Goal: Task Accomplishment & Management: Manage account settings

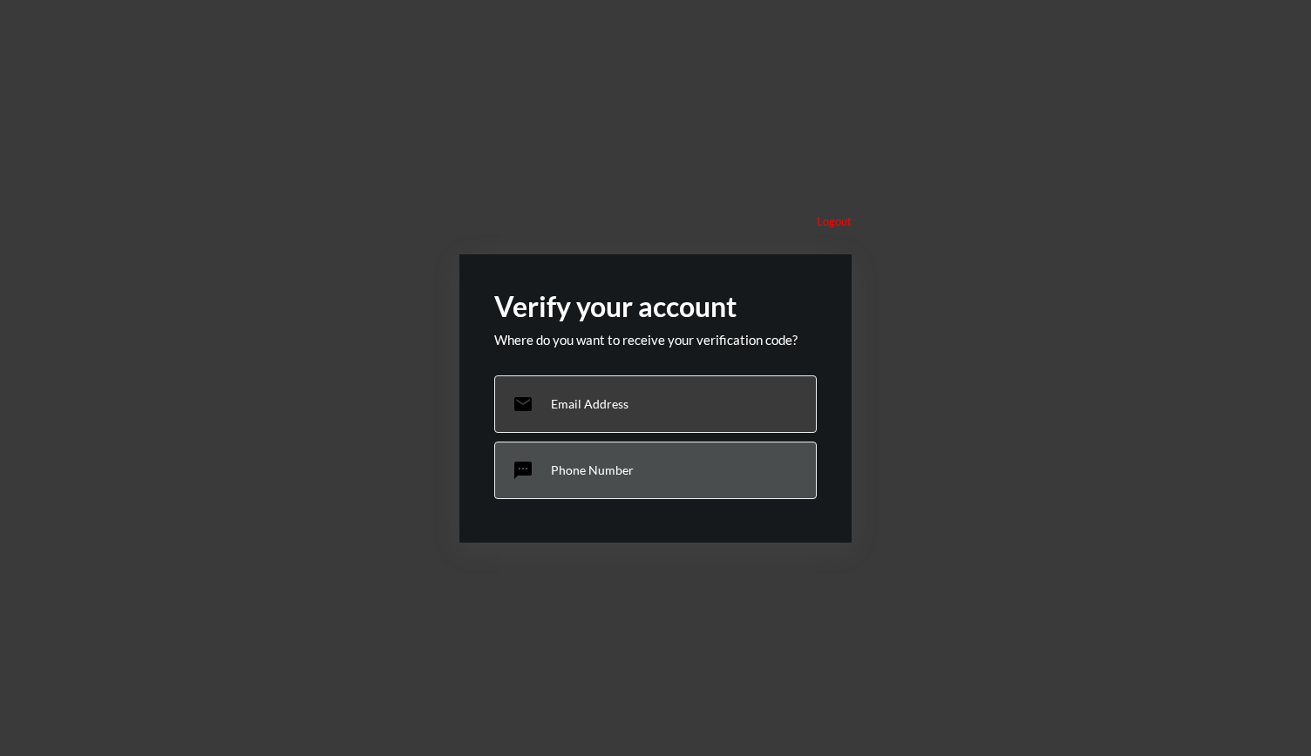
click at [556, 473] on p "Phone Number" at bounding box center [592, 470] width 83 height 15
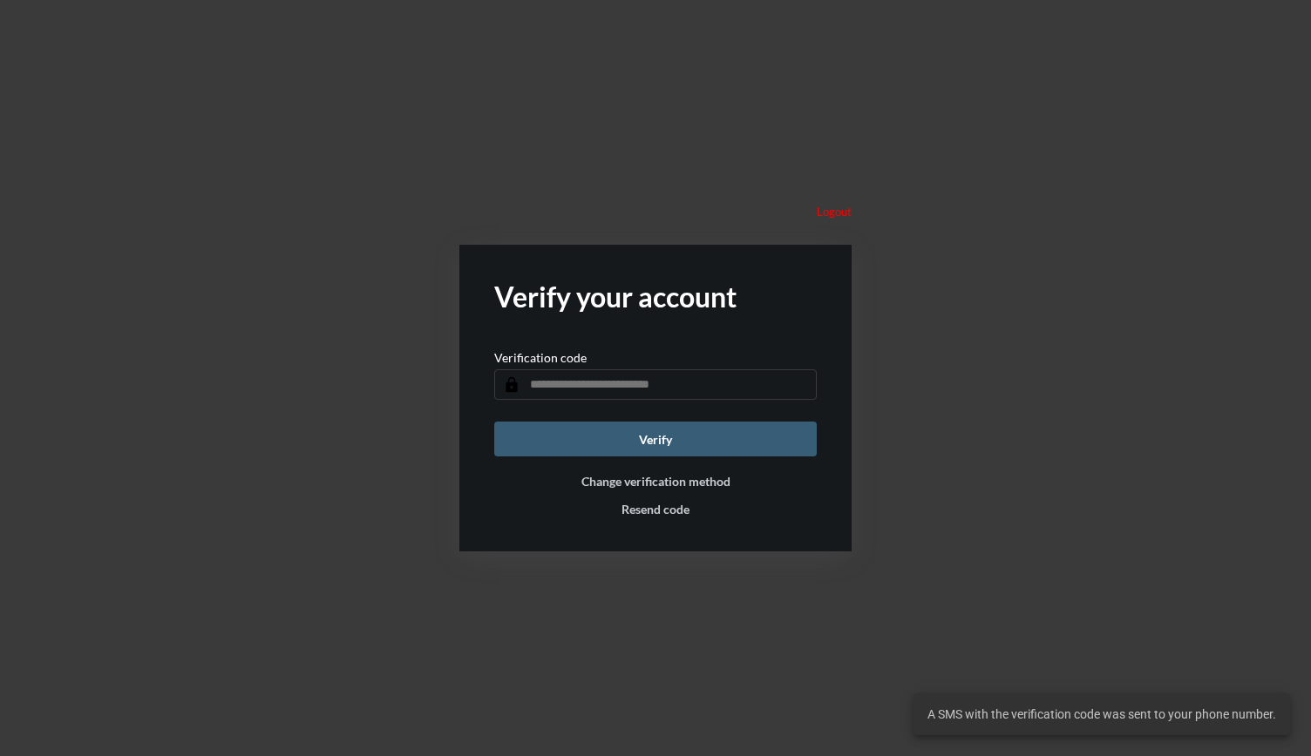
click at [603, 388] on input "text" at bounding box center [655, 385] width 322 height 31
type input "******"
click at [494, 422] on button "Verify" at bounding box center [655, 439] width 322 height 35
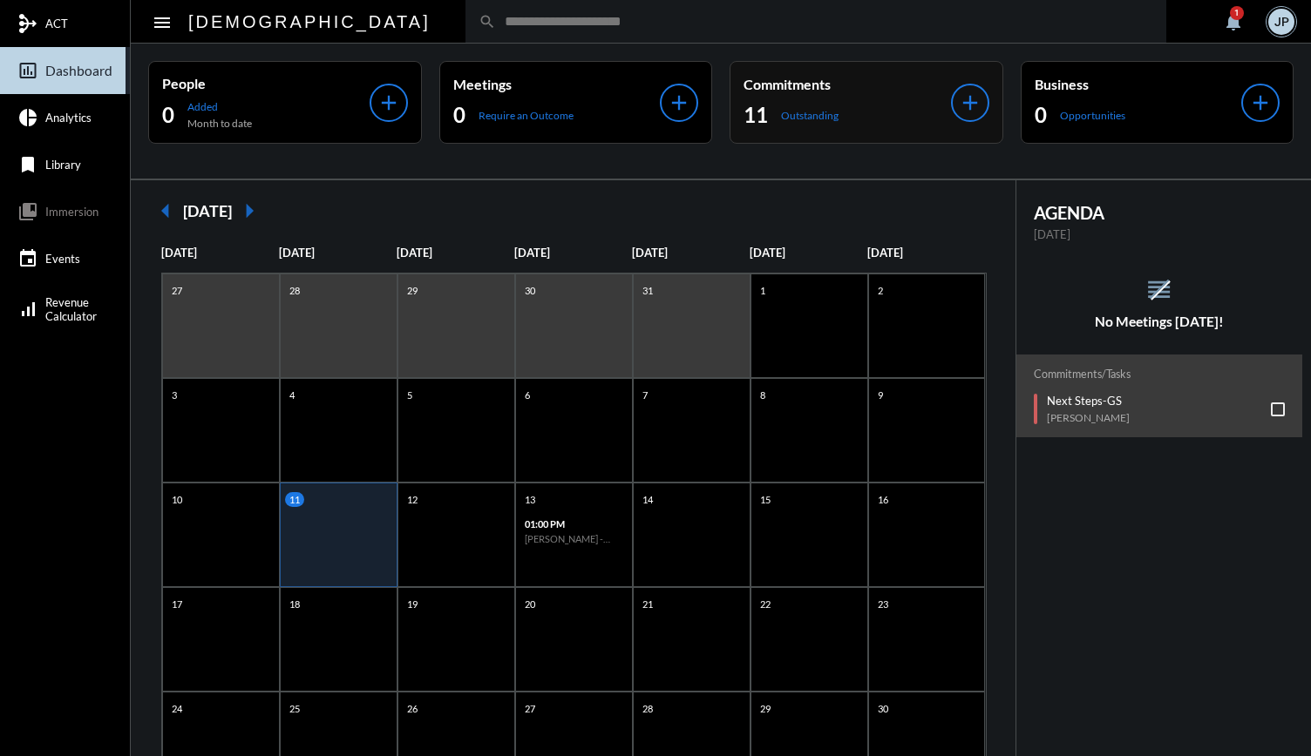
click at [812, 109] on p "Outstanding" at bounding box center [810, 115] width 58 height 13
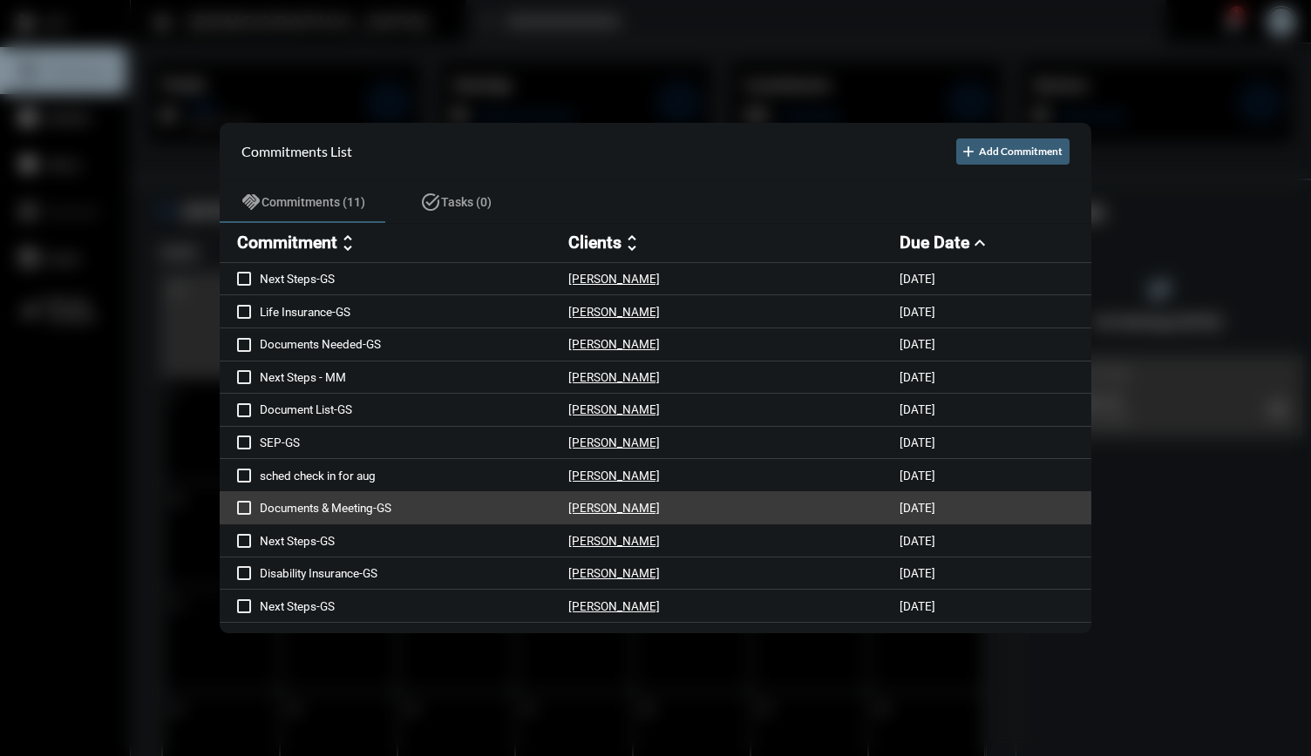
click at [478, 510] on p "Documents & Meeting-GS" at bounding box center [414, 508] width 308 height 14
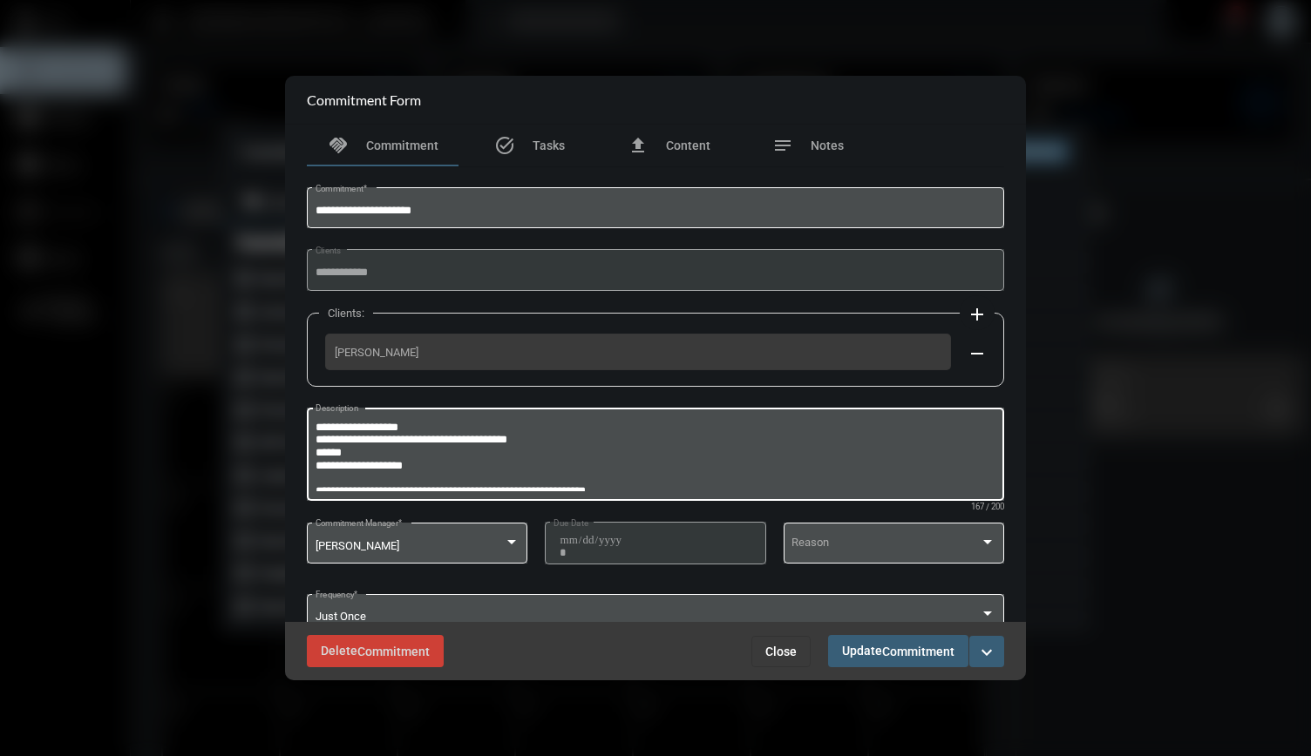
scroll to position [37, 0]
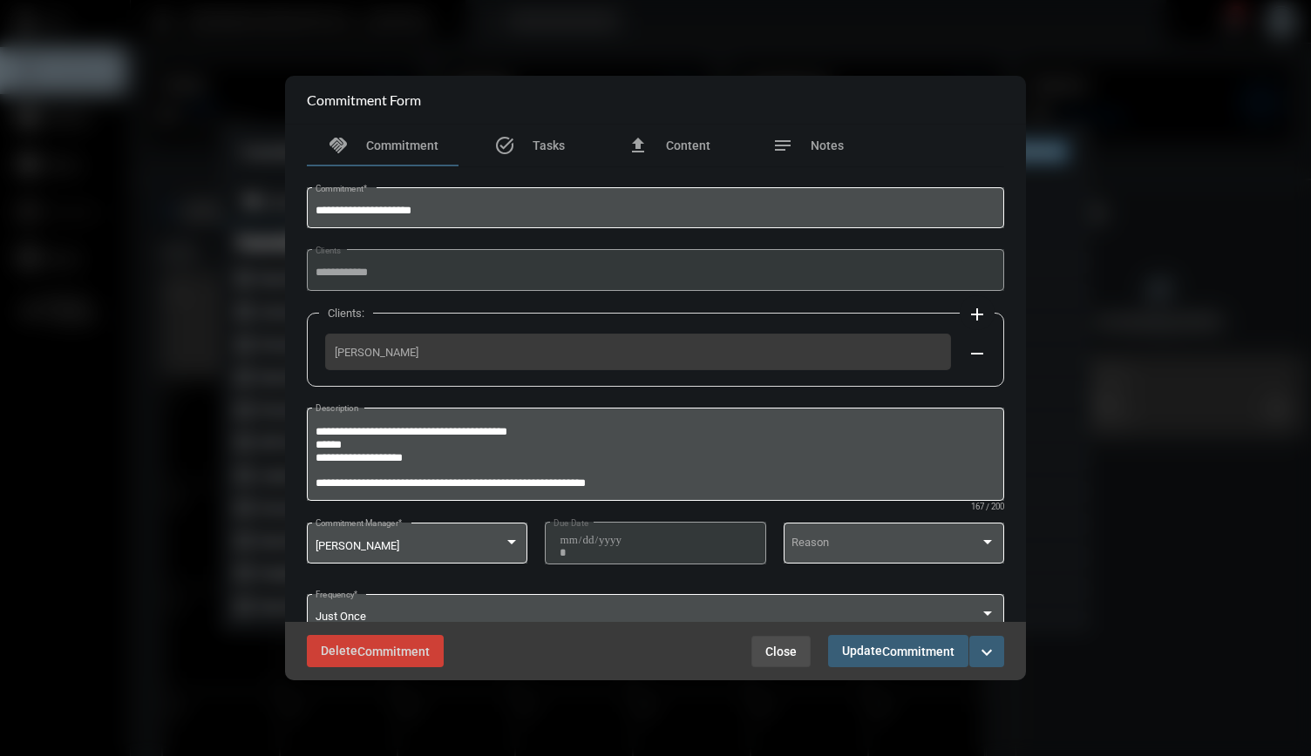
click at [787, 648] on span "Close" at bounding box center [780, 652] width 31 height 14
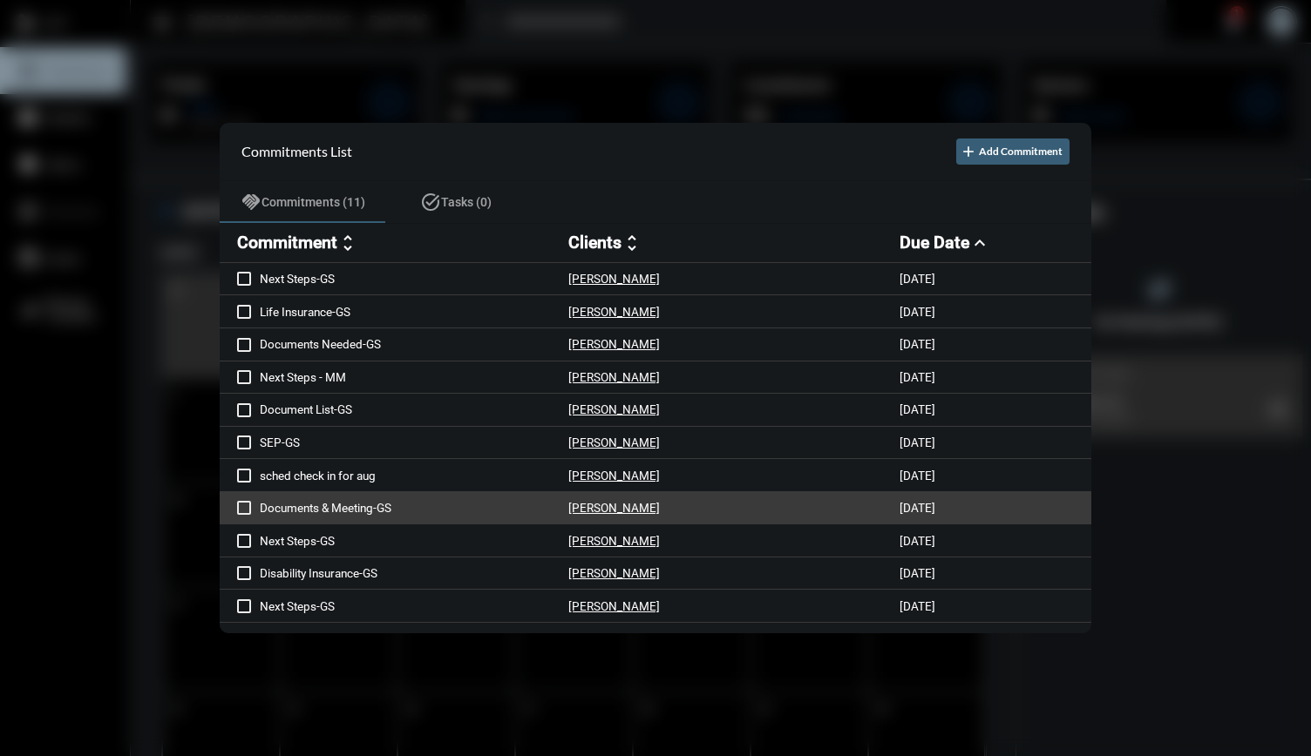
click at [670, 510] on div "[PERSON_NAME]" at bounding box center [733, 508] width 331 height 15
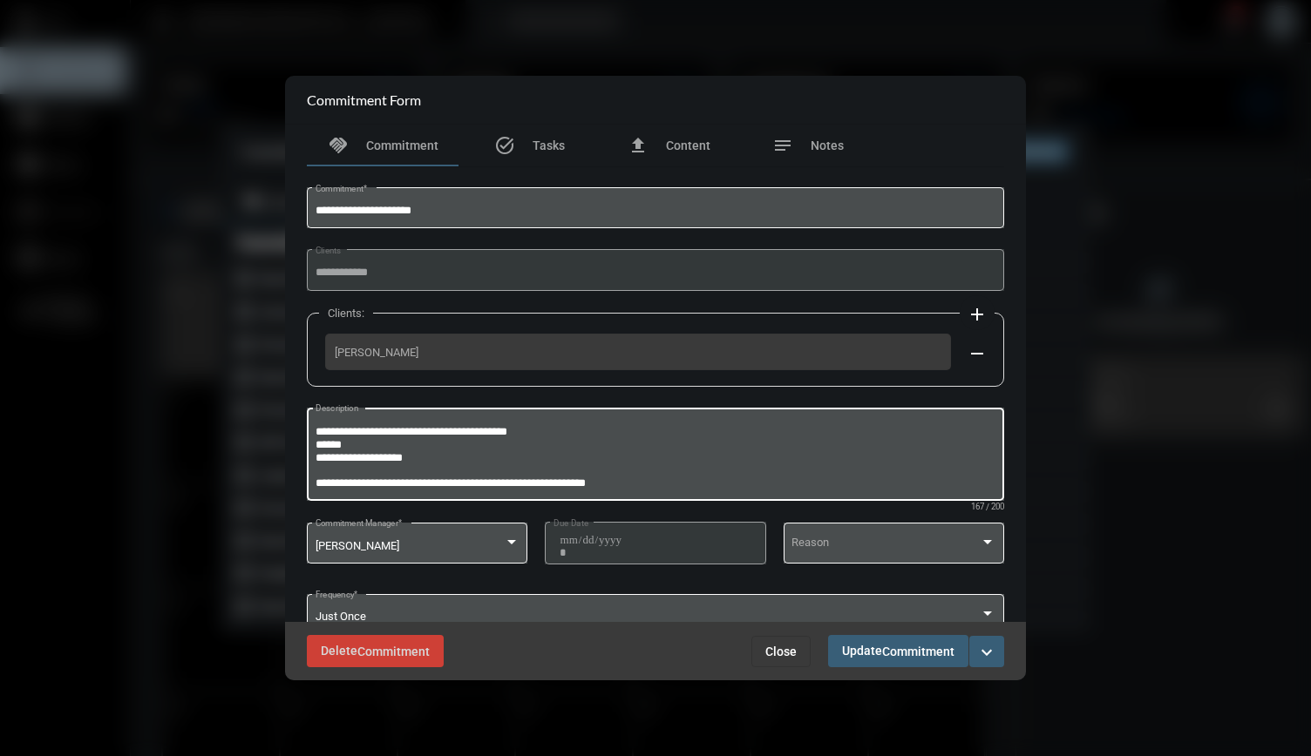
scroll to position [0, 0]
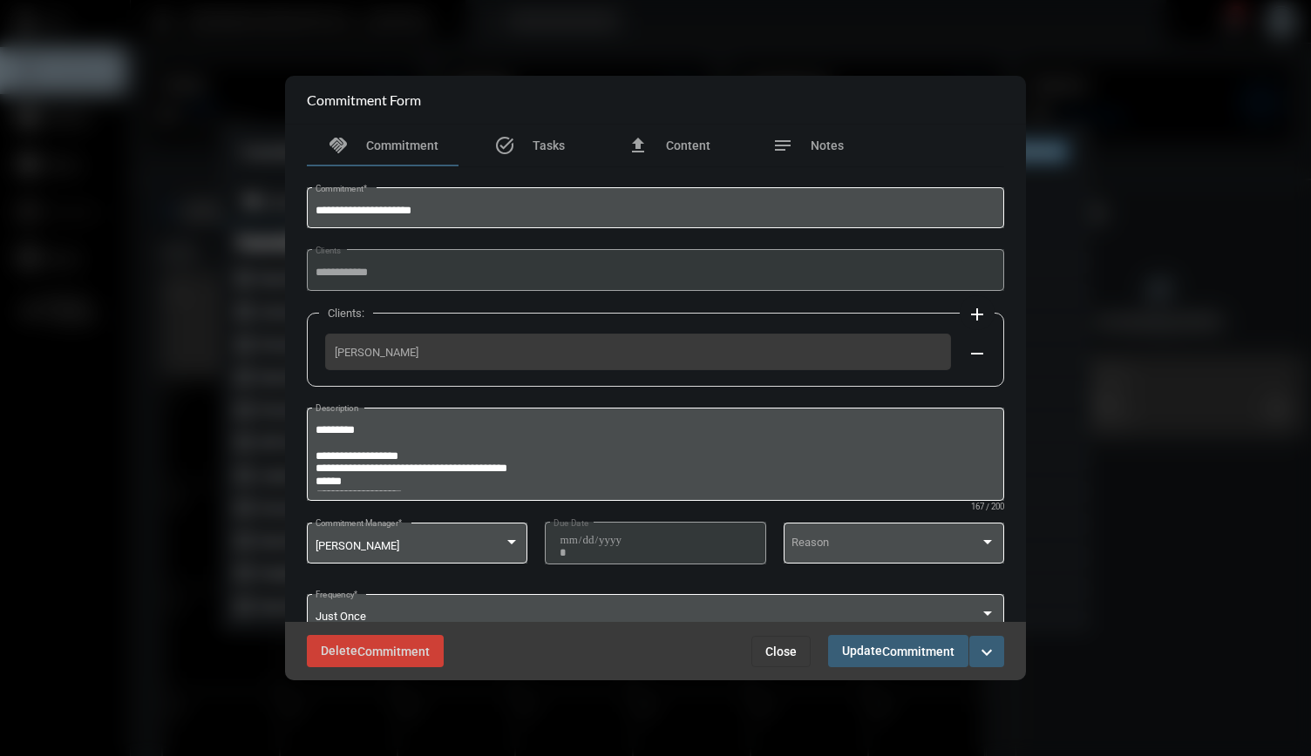
click at [796, 648] on span "Close" at bounding box center [780, 652] width 31 height 14
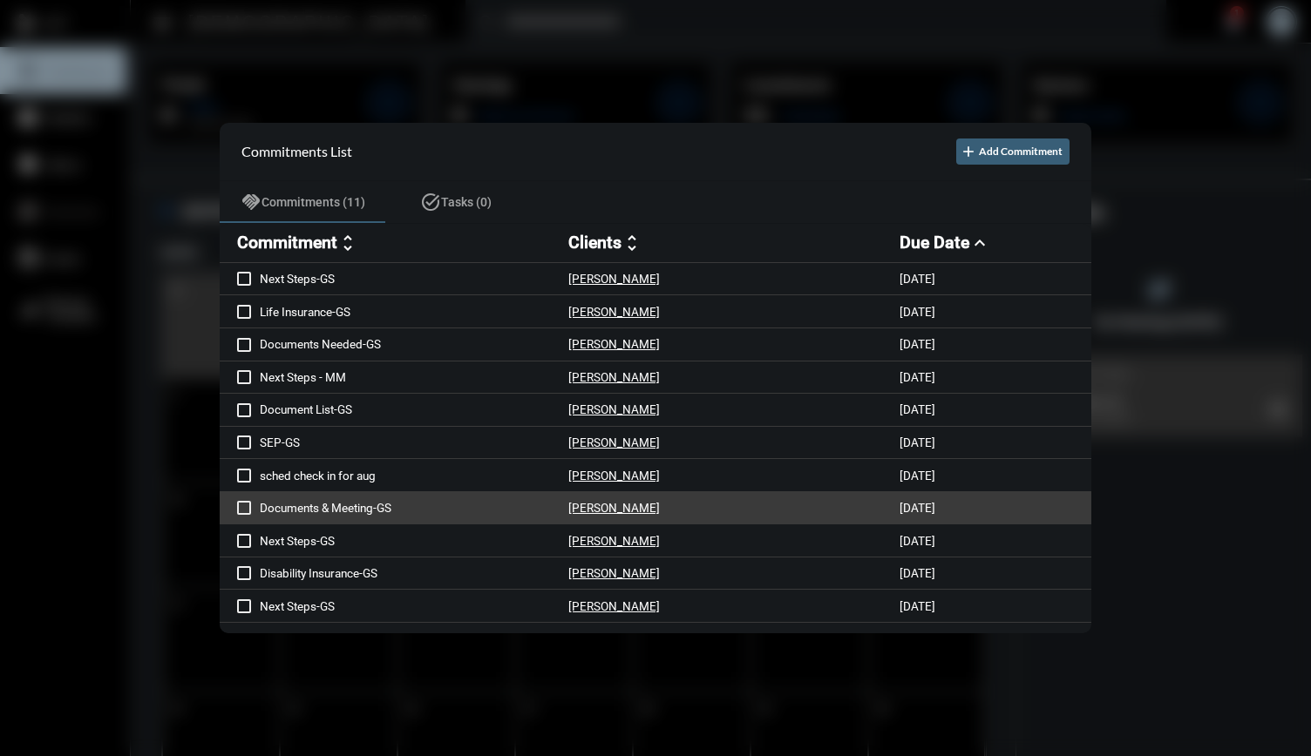
click at [241, 509] on span at bounding box center [244, 508] width 14 height 14
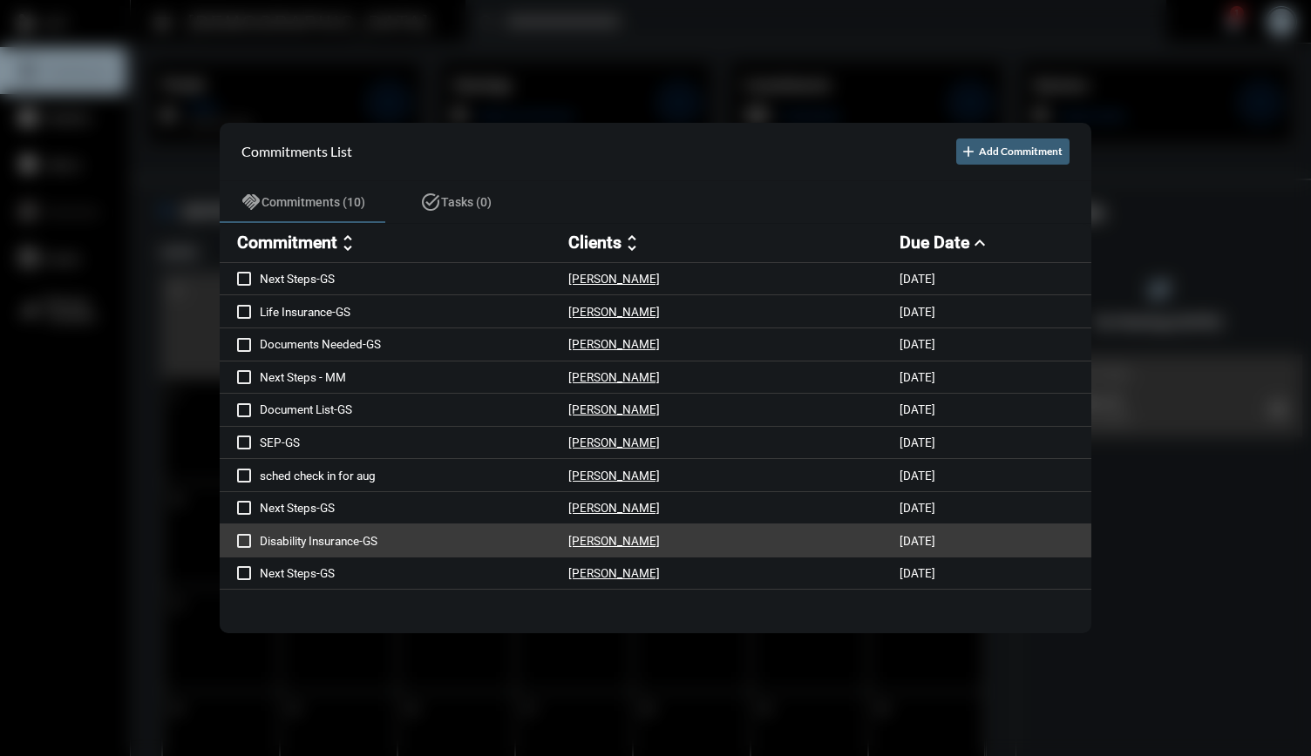
click at [403, 537] on p "Disability Insurance-GS" at bounding box center [414, 541] width 308 height 14
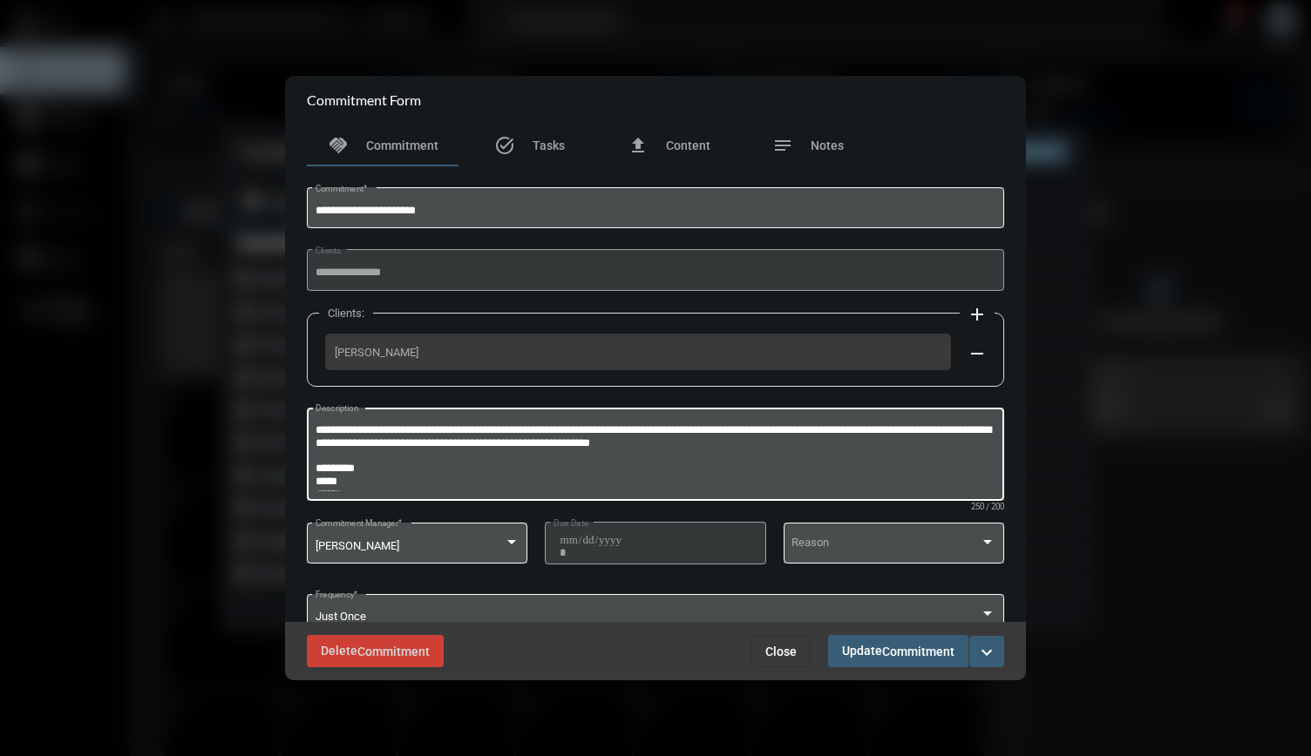
scroll to position [24, 0]
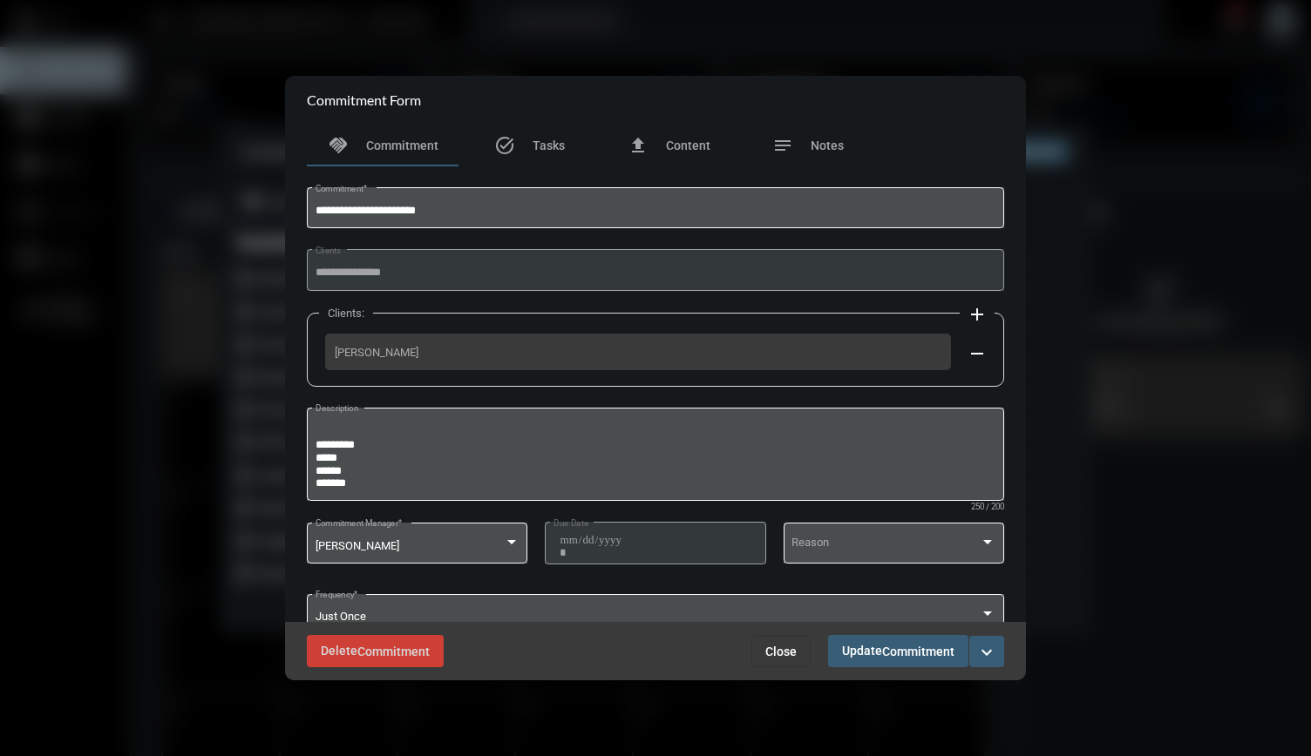
click at [782, 653] on span "Close" at bounding box center [780, 652] width 31 height 14
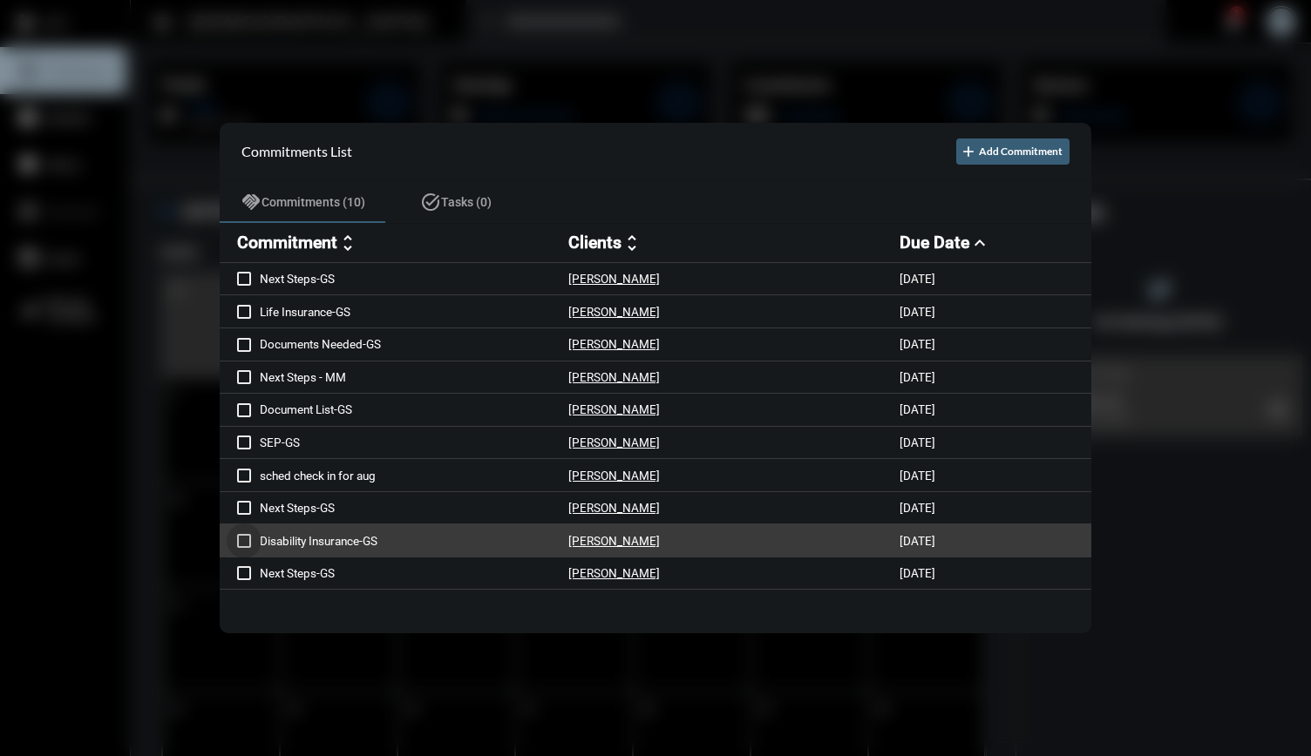
click at [246, 541] on span at bounding box center [244, 541] width 14 height 14
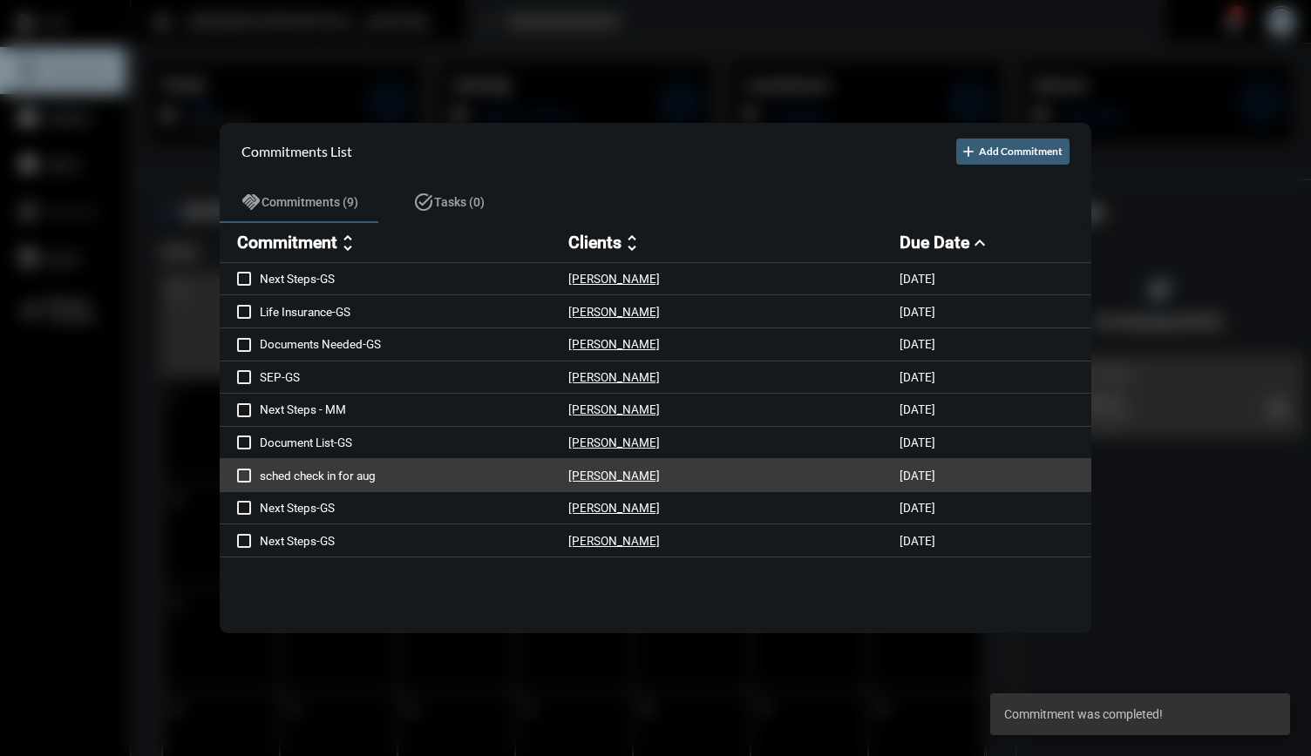
click at [441, 473] on p "sched check in for aug" at bounding box center [414, 476] width 308 height 14
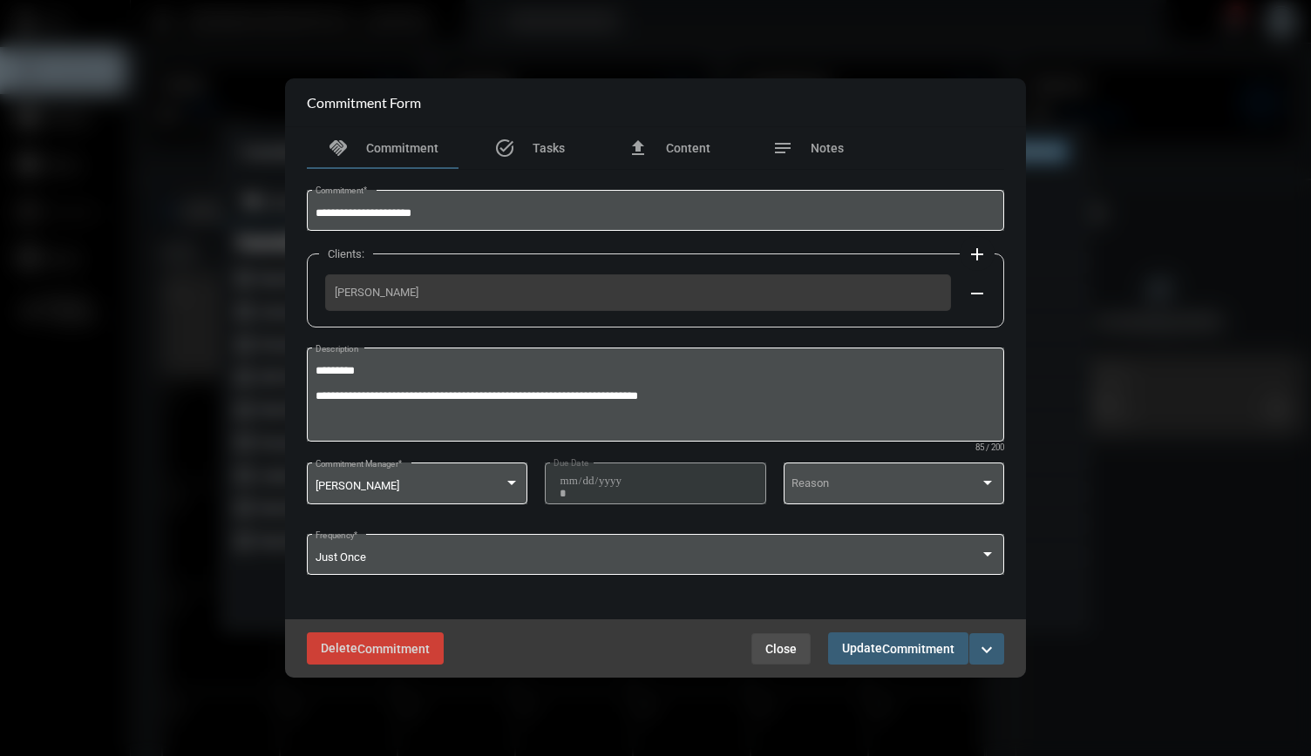
click at [774, 653] on span "Close" at bounding box center [780, 649] width 31 height 14
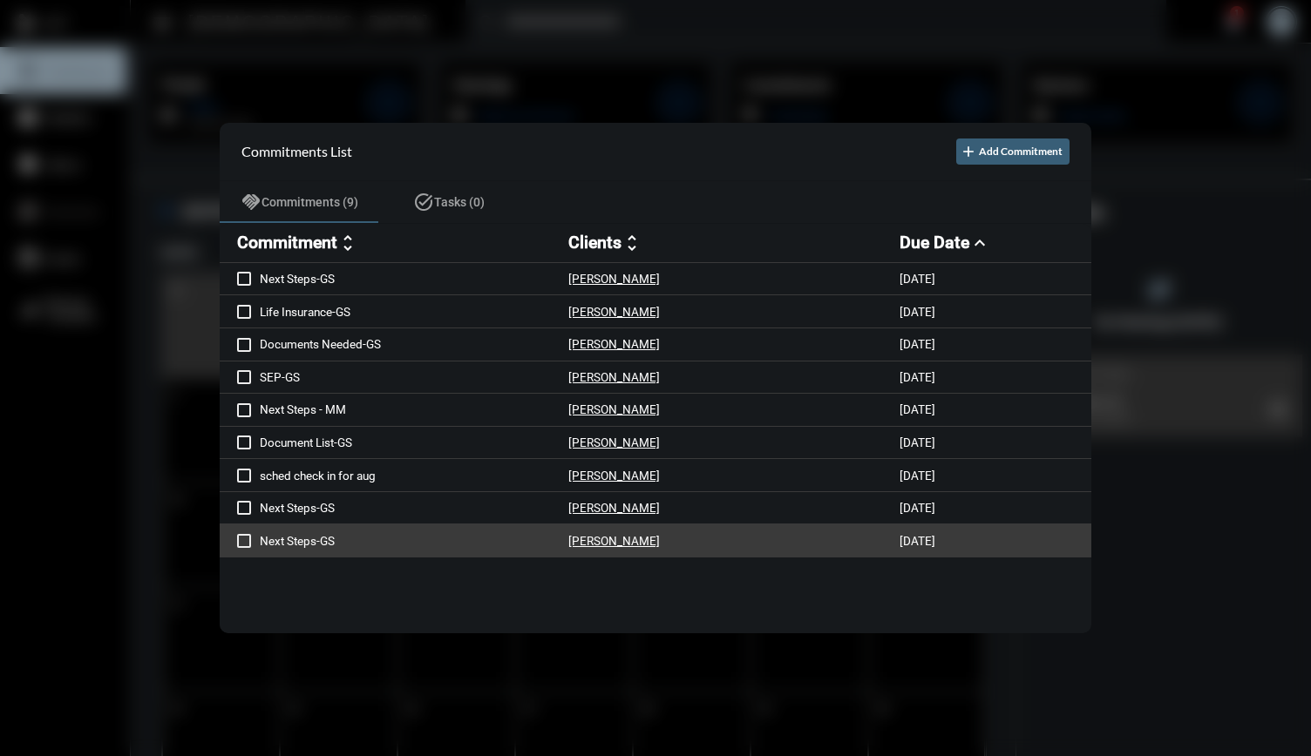
click at [500, 545] on p "Next Steps-GS" at bounding box center [414, 541] width 308 height 14
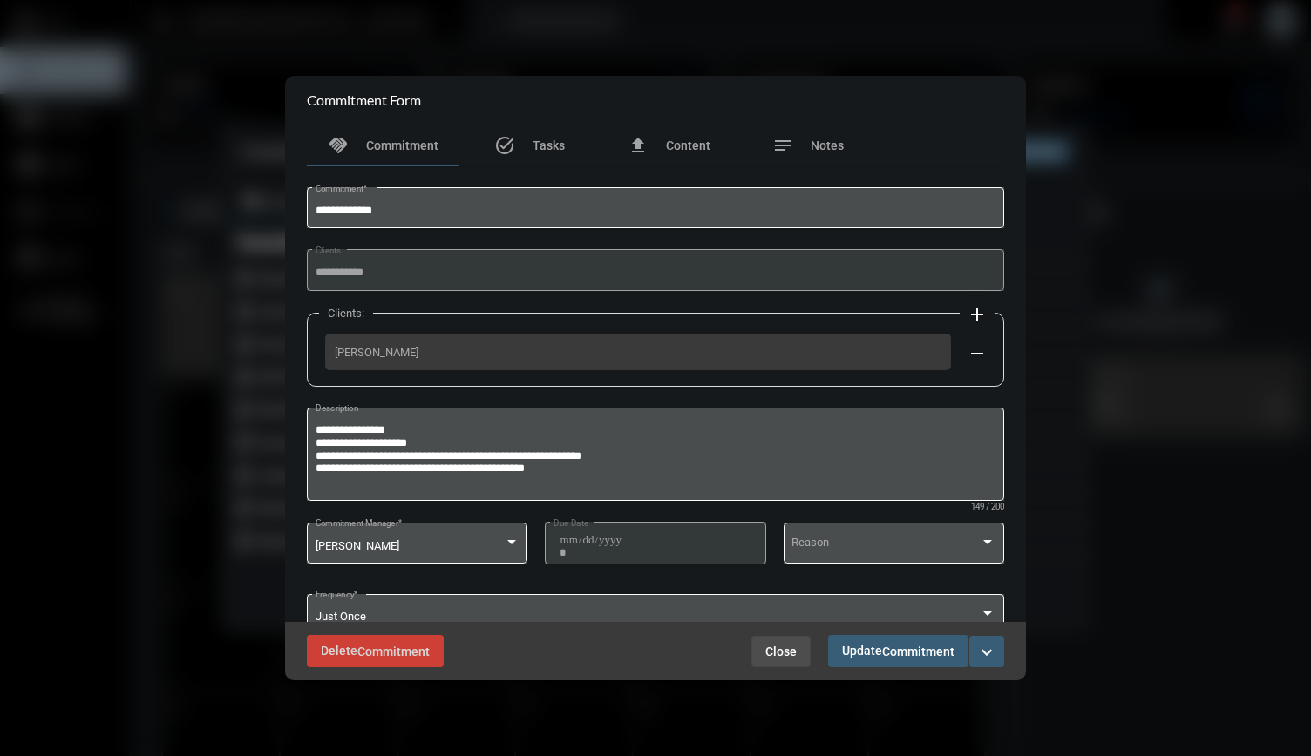
click at [777, 651] on span "Close" at bounding box center [780, 652] width 31 height 14
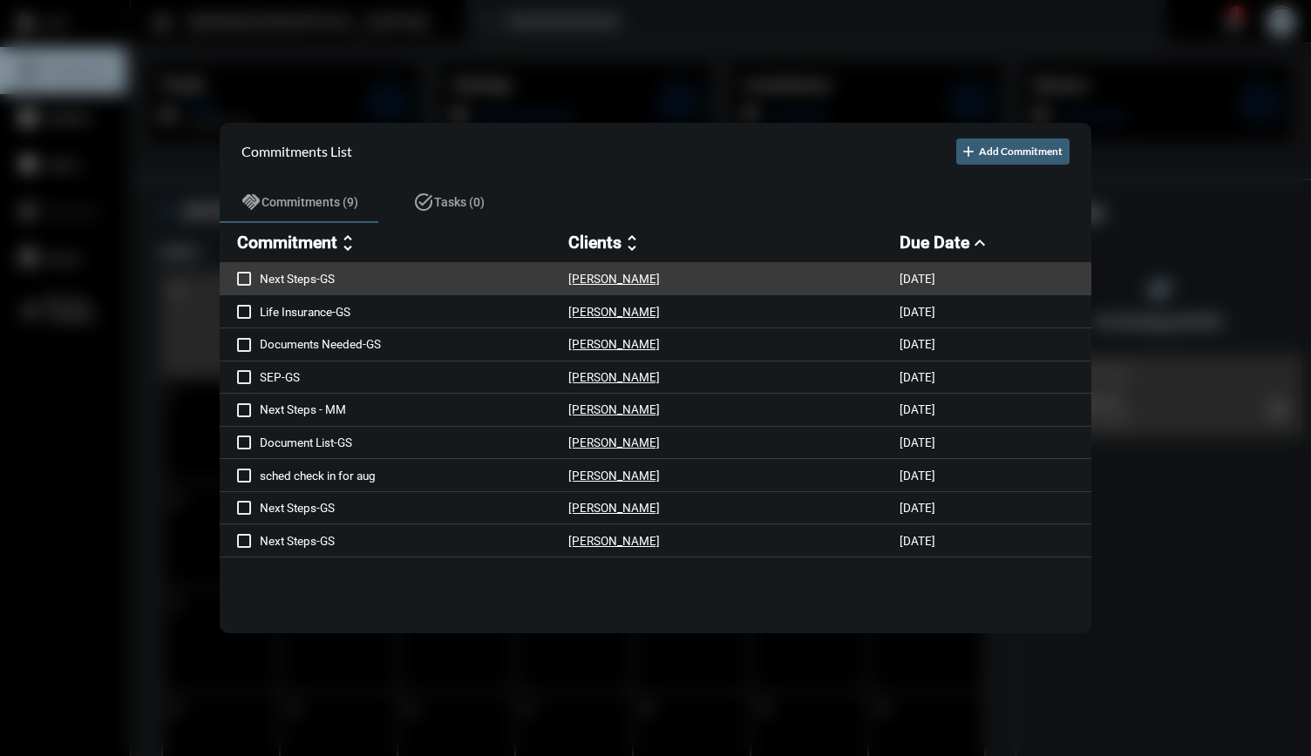
click at [494, 272] on p "Next Steps-GS" at bounding box center [414, 279] width 308 height 14
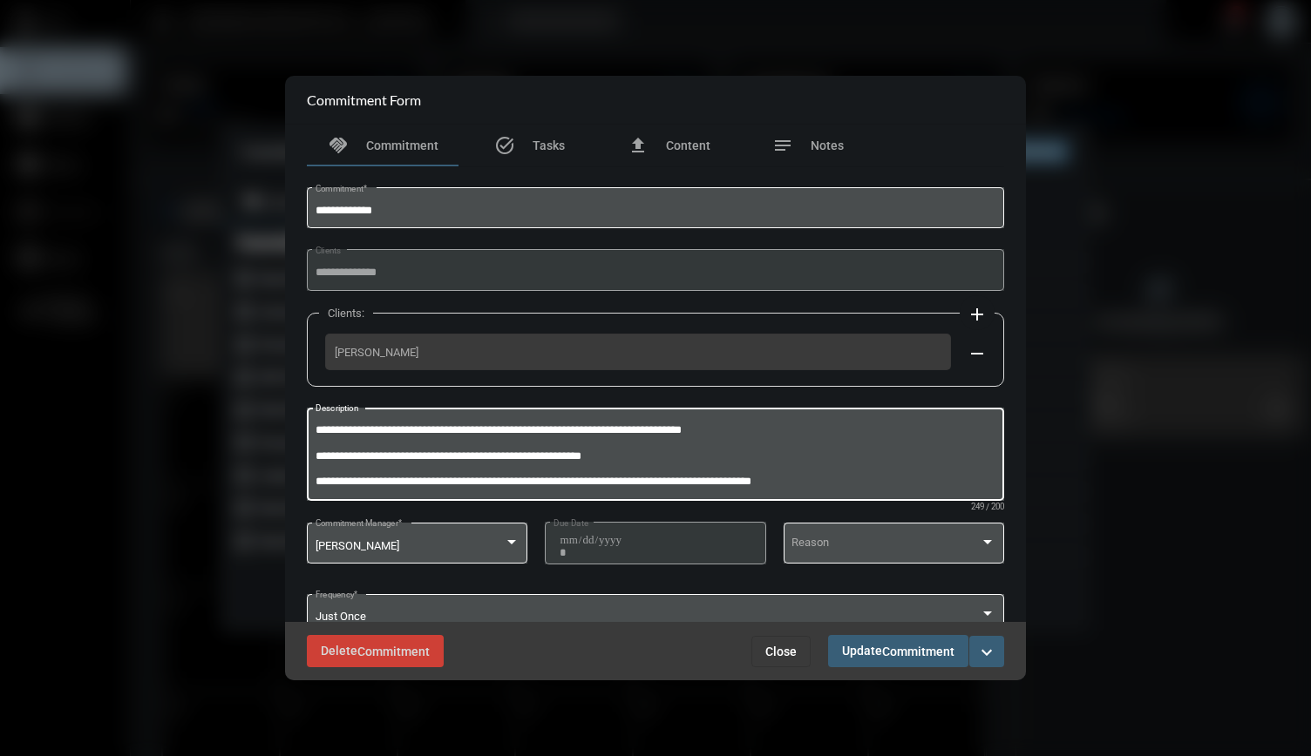
click at [629, 477] on textarea "**********" at bounding box center [655, 457] width 681 height 69
click at [661, 448] on textarea "**********" at bounding box center [655, 457] width 681 height 69
click at [774, 653] on span "Close" at bounding box center [780, 652] width 31 height 14
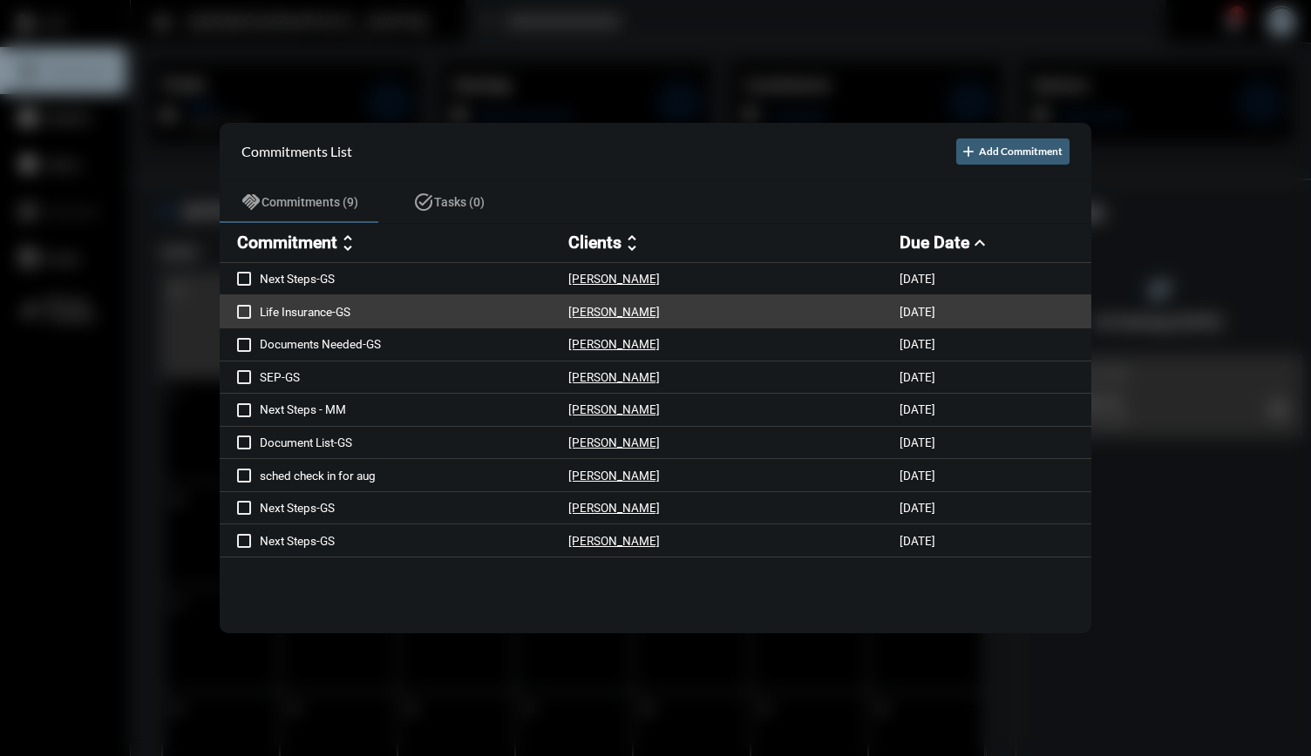
click at [443, 311] on p "Life Insurance-GS" at bounding box center [414, 312] width 308 height 14
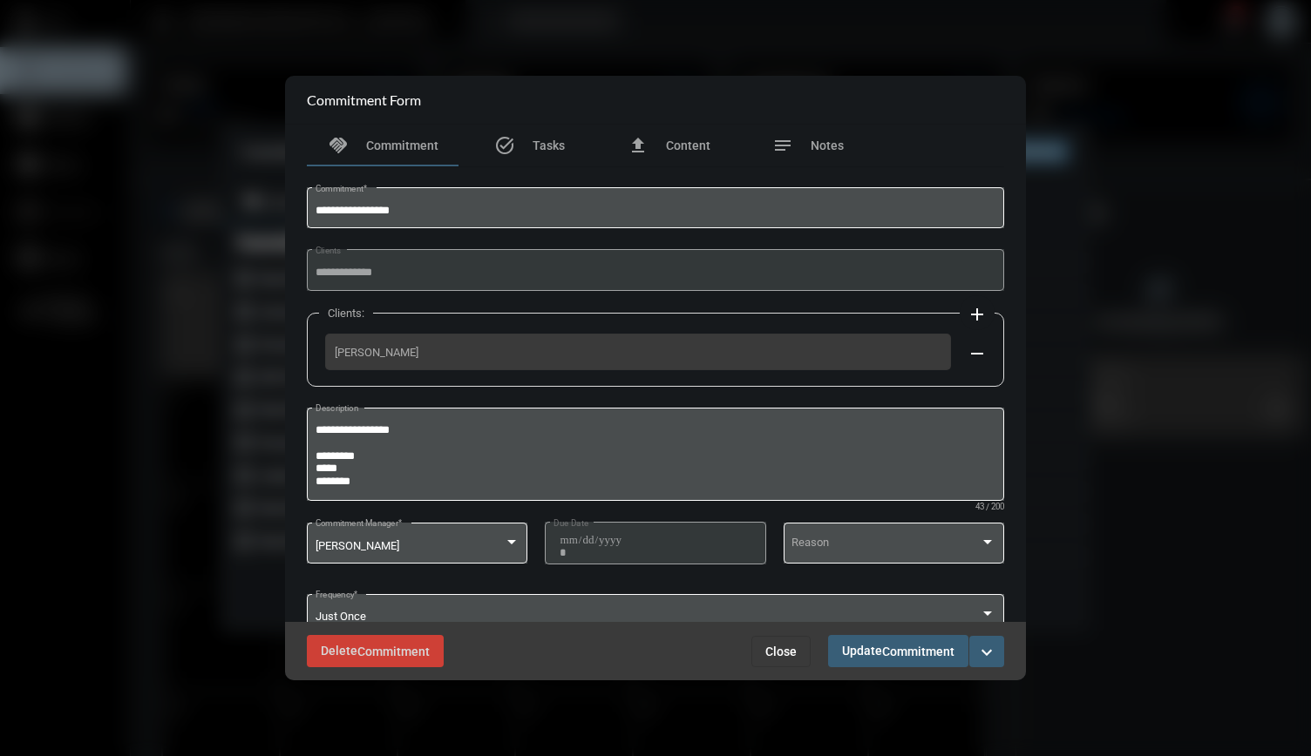
click at [787, 648] on span "Close" at bounding box center [780, 652] width 31 height 14
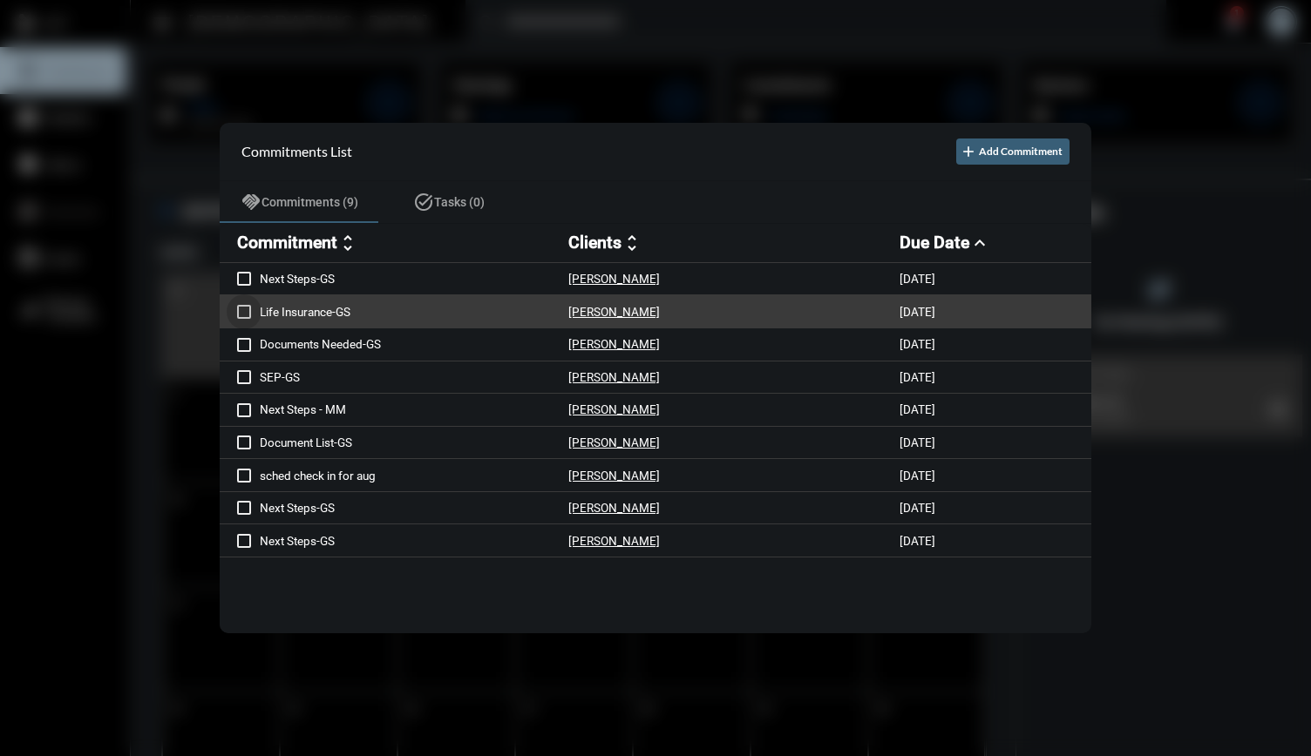
click at [242, 315] on span at bounding box center [244, 312] width 14 height 14
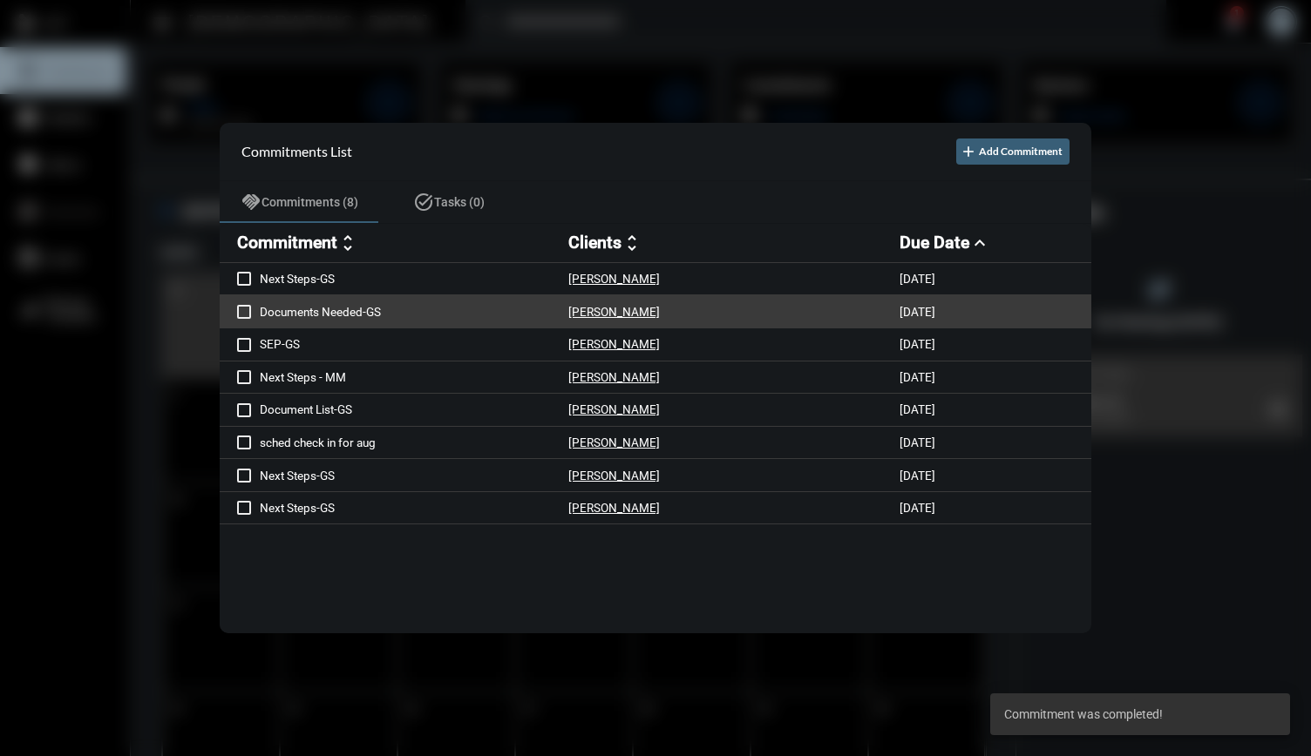
click at [474, 312] on p "Documents Needed-GS" at bounding box center [414, 312] width 308 height 14
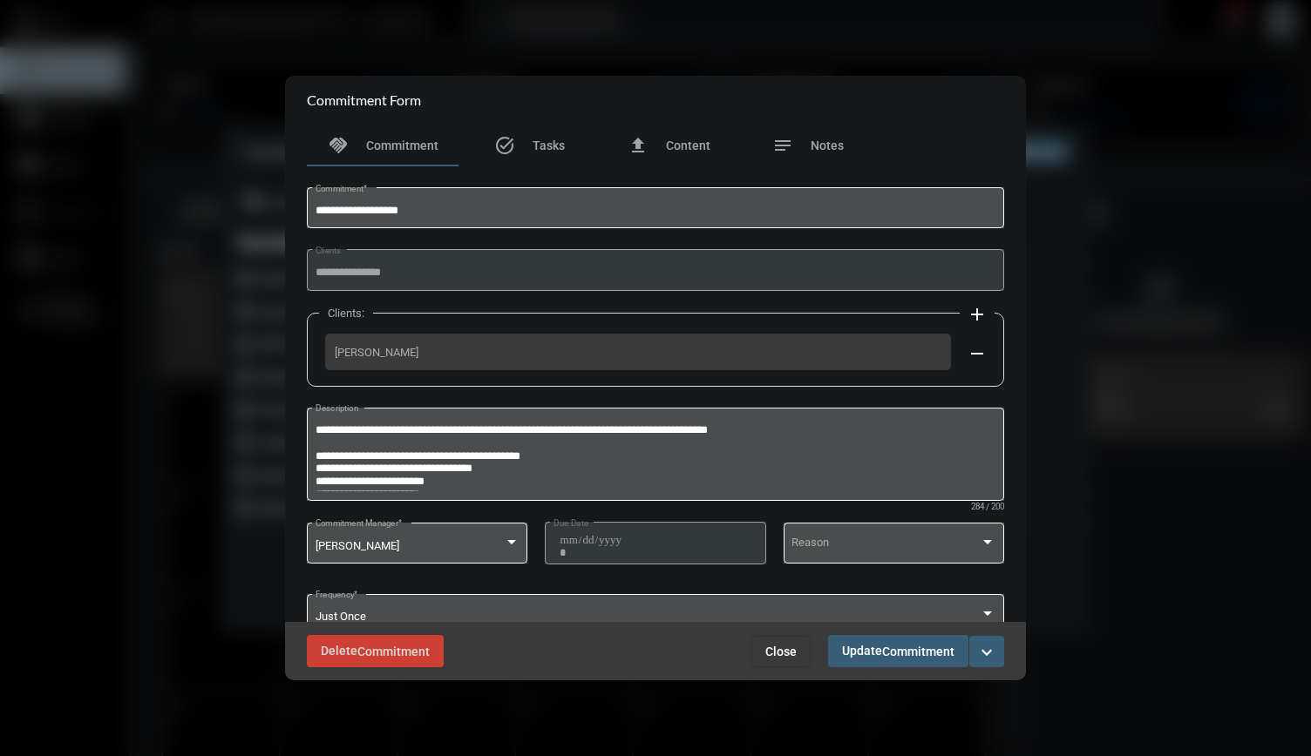
click at [775, 654] on span "Close" at bounding box center [780, 652] width 31 height 14
